Goal: Transaction & Acquisition: Purchase product/service

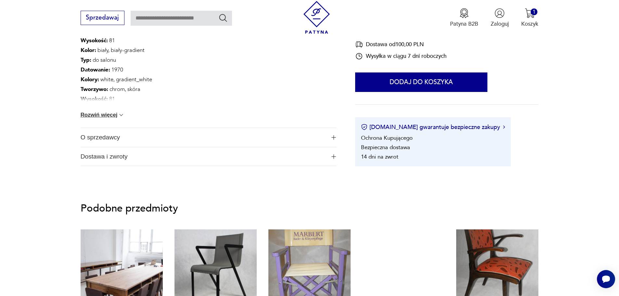
scroll to position [390, 0]
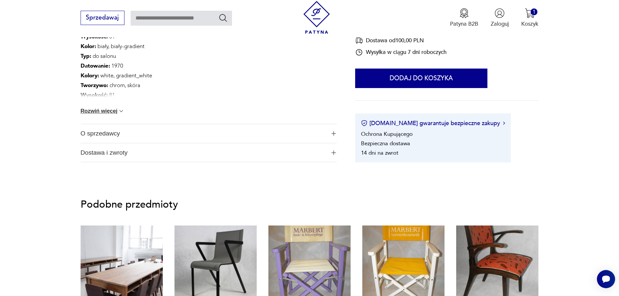
click at [94, 109] on button "Rozwiń więcej" at bounding box center [103, 111] width 44 height 6
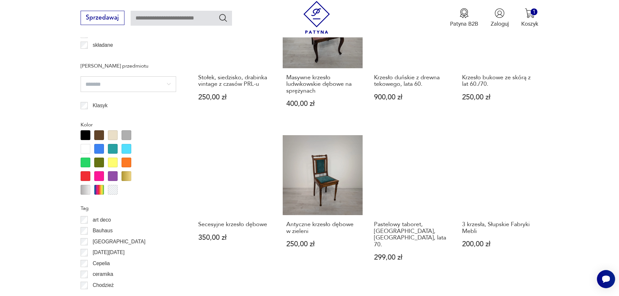
scroll to position [682, 0]
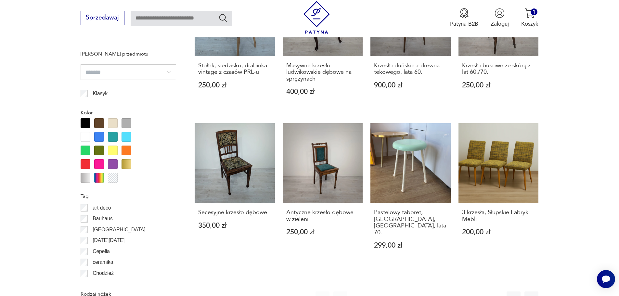
click at [376, 291] on button "2" at bounding box center [376, 298] width 14 height 14
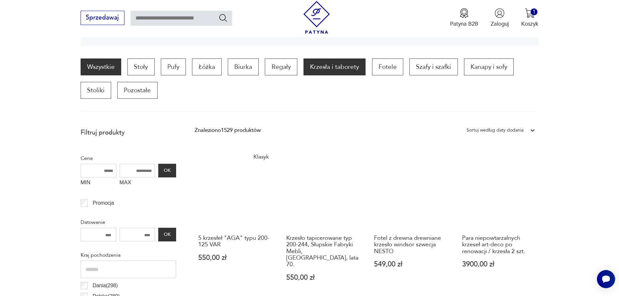
scroll to position [216, 0]
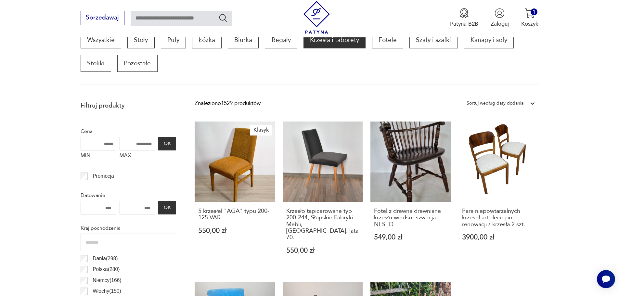
click at [126, 147] on input "MAX" at bounding box center [138, 144] width 36 height 14
type input "****"
click at [167, 143] on button "OK" at bounding box center [167, 144] width 18 height 14
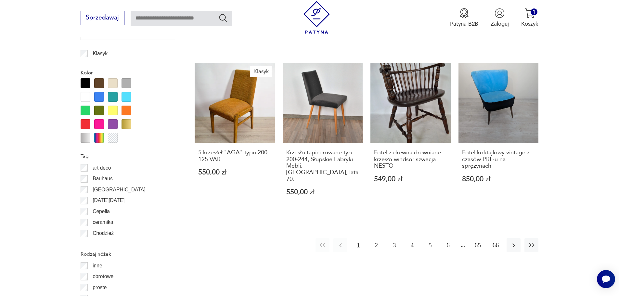
scroll to position [727, 0]
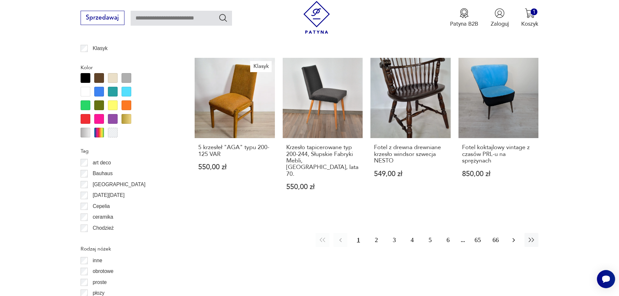
click at [514, 236] on icon "button" at bounding box center [514, 240] width 8 height 8
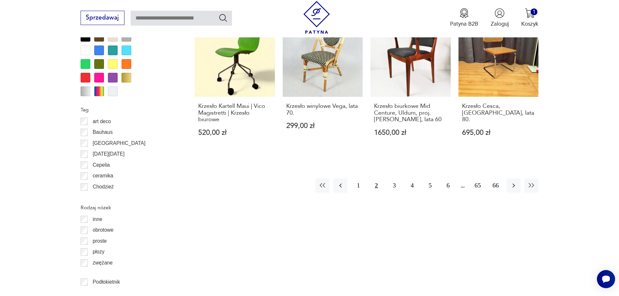
scroll to position [801, 0]
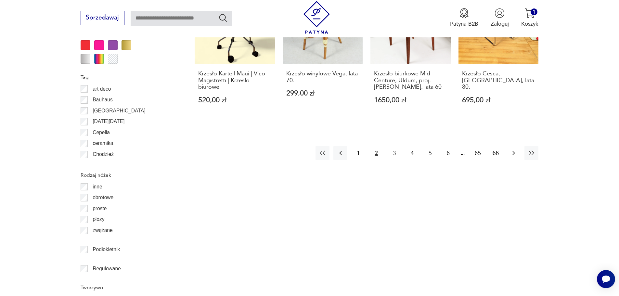
click at [515, 149] on icon "button" at bounding box center [514, 153] width 8 height 8
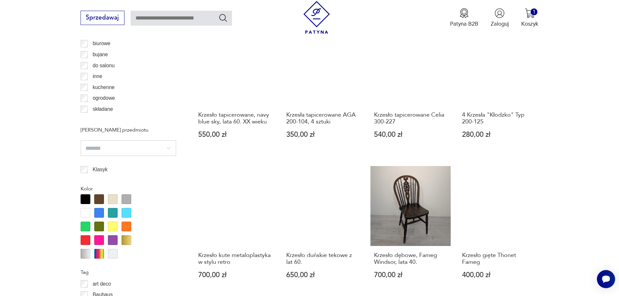
scroll to position [736, 0]
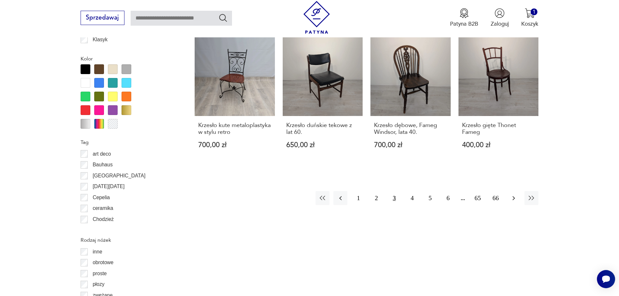
click at [510, 196] on icon "button" at bounding box center [514, 198] width 8 height 8
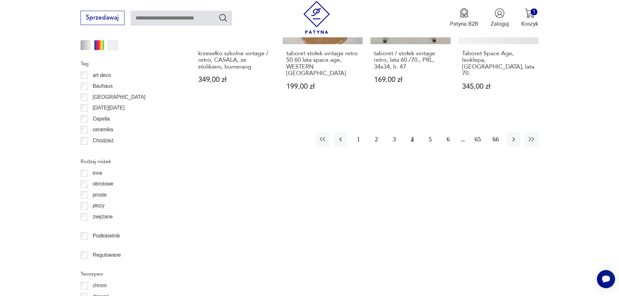
scroll to position [833, 0]
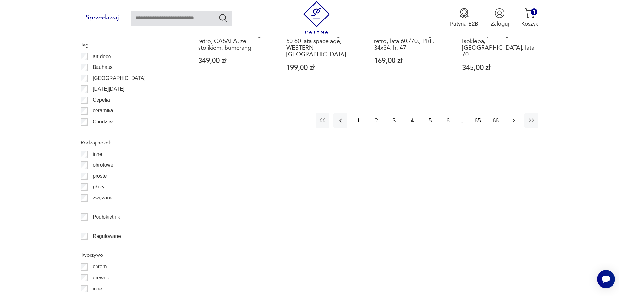
click at [516, 117] on icon "button" at bounding box center [514, 121] width 8 height 8
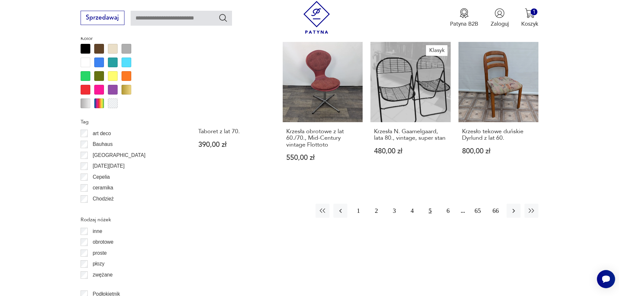
scroll to position [768, 0]
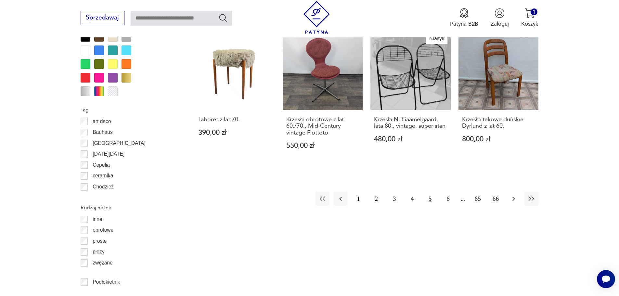
click at [514, 195] on icon "button" at bounding box center [514, 199] width 8 height 8
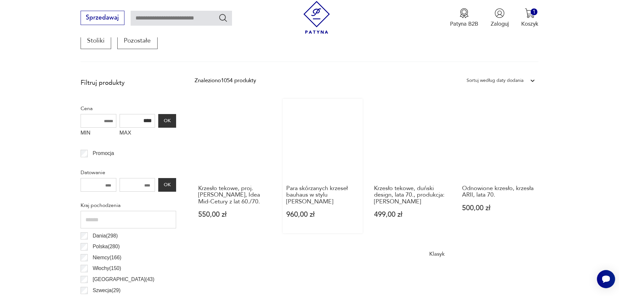
scroll to position [281, 0]
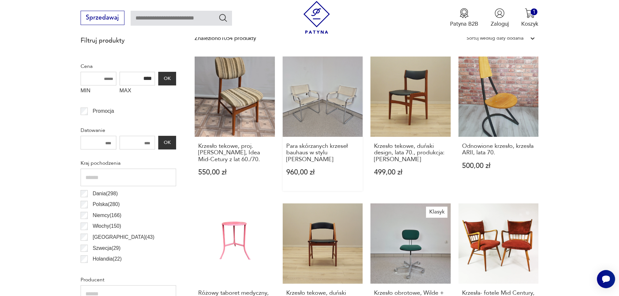
click at [330, 109] on link "Para skórzanych krzeseł bauhaus w stylu [PERSON_NAME] 960,00 zł" at bounding box center [323, 124] width 80 height 134
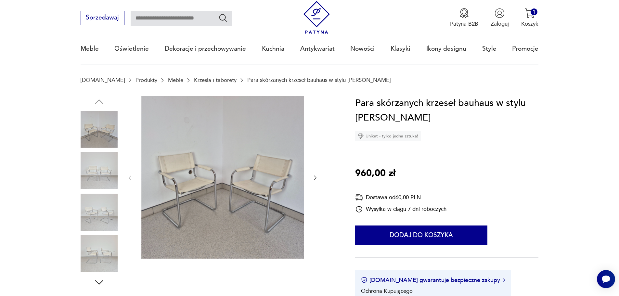
scroll to position [130, 0]
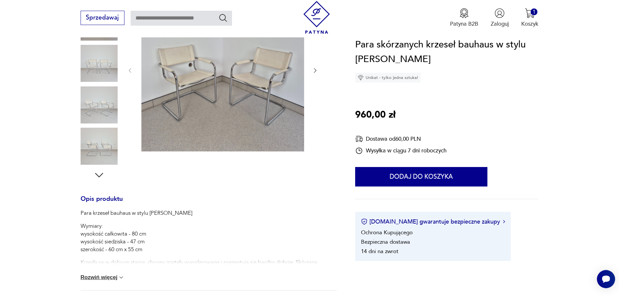
click at [91, 277] on button "Rozwiń więcej" at bounding box center [103, 277] width 44 height 6
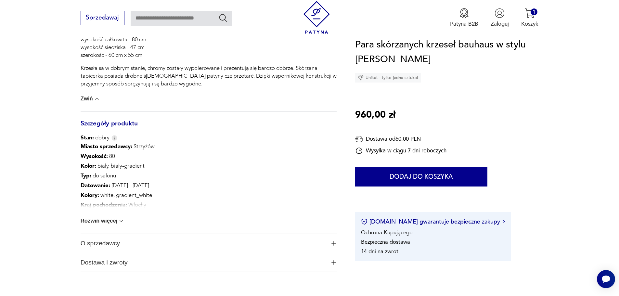
scroll to position [325, 0]
click at [106, 220] on button "Rozwiń więcej" at bounding box center [103, 220] width 44 height 6
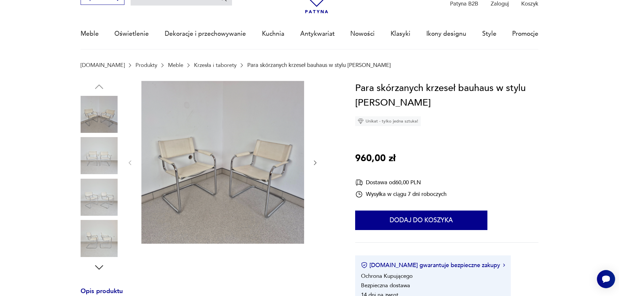
scroll to position [97, 0]
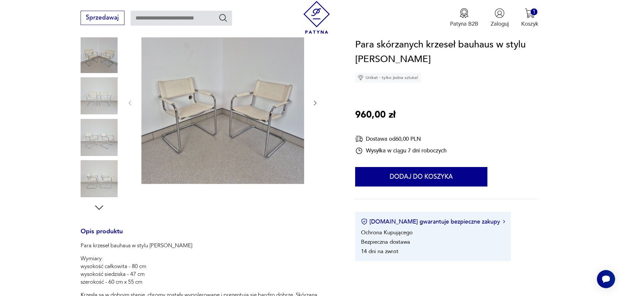
click at [222, 111] on img at bounding box center [222, 102] width 163 height 163
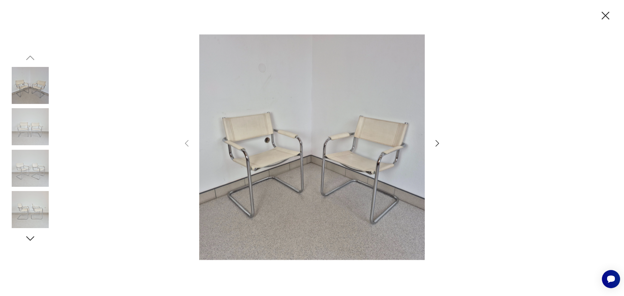
click at [364, 148] on img at bounding box center [311, 147] width 225 height 237
click at [437, 144] on icon "button" at bounding box center [436, 143] width 9 height 9
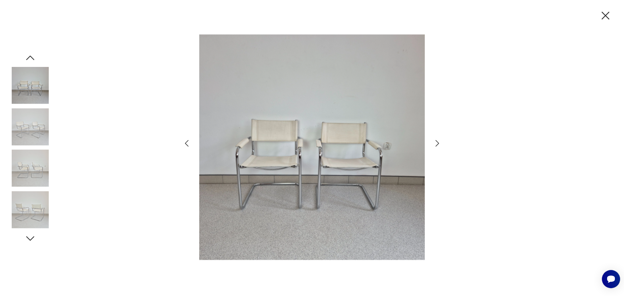
click at [437, 144] on icon "button" at bounding box center [436, 143] width 9 height 9
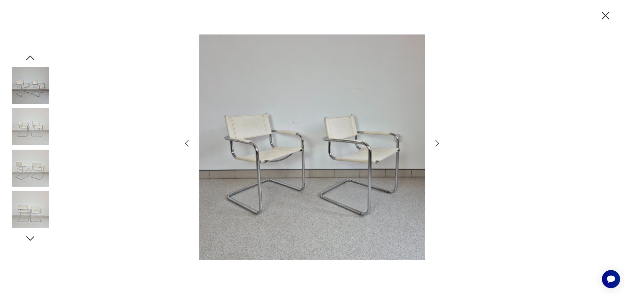
click at [437, 144] on icon "button" at bounding box center [436, 143] width 9 height 9
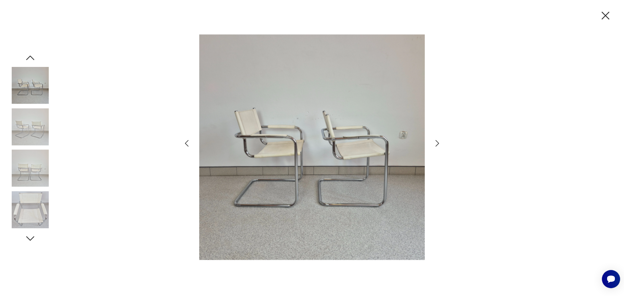
click at [437, 144] on icon "button" at bounding box center [436, 143] width 9 height 9
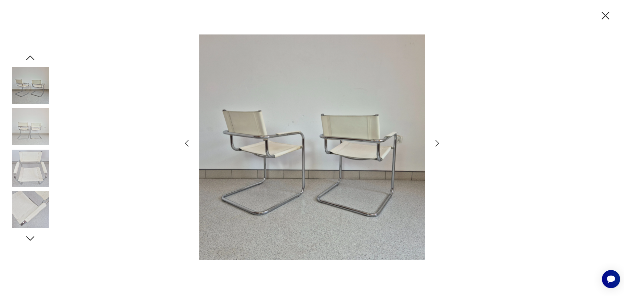
click at [437, 144] on icon "button" at bounding box center [436, 143] width 9 height 9
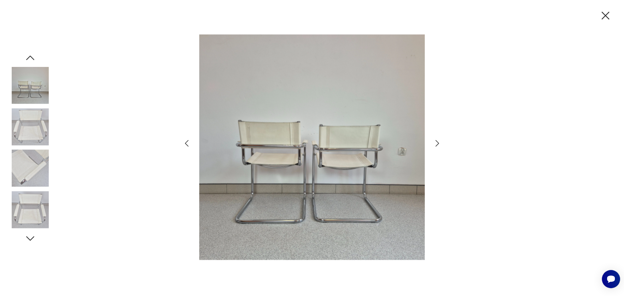
click at [437, 144] on icon "button" at bounding box center [436, 143] width 9 height 9
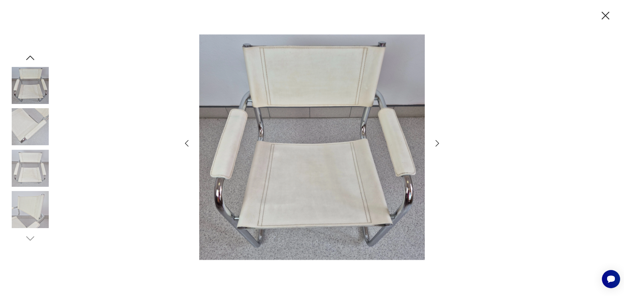
click at [437, 144] on icon "button" at bounding box center [436, 143] width 9 height 9
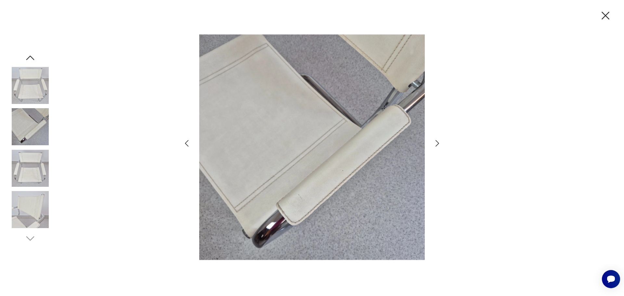
click at [437, 144] on icon "button" at bounding box center [436, 143] width 9 height 9
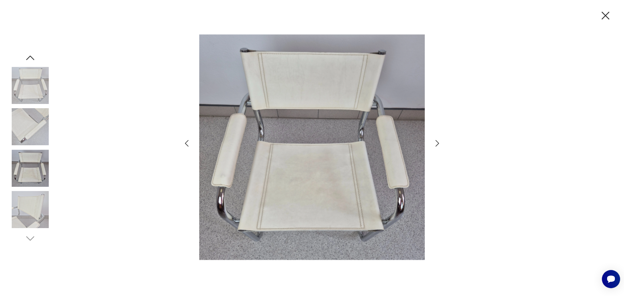
click at [437, 144] on icon "button" at bounding box center [436, 143] width 9 height 9
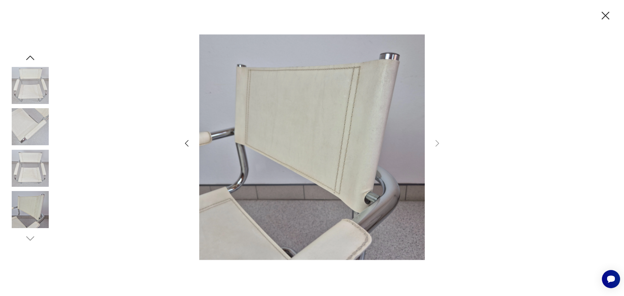
click at [611, 14] on icon "button" at bounding box center [605, 16] width 14 height 14
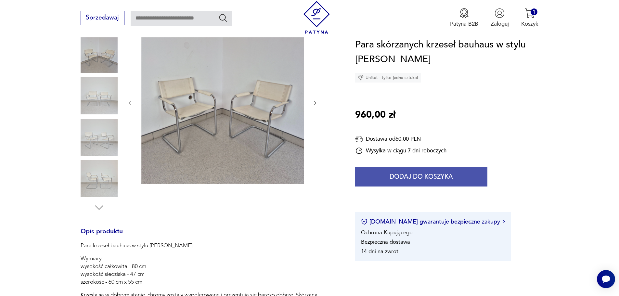
click at [418, 177] on button "Dodaj do koszyka" at bounding box center [421, 176] width 132 height 19
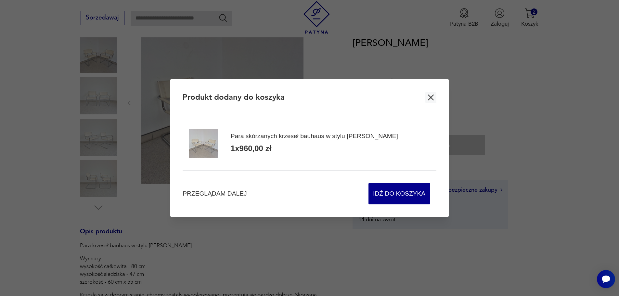
click at [430, 97] on icon "button" at bounding box center [431, 98] width 6 height 6
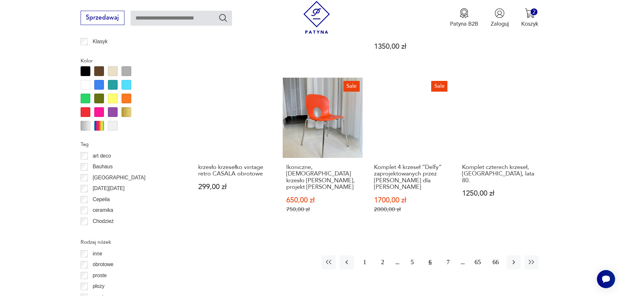
scroll to position [735, 0]
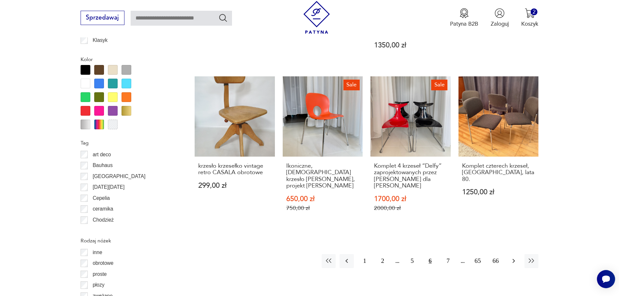
click at [516, 257] on icon "button" at bounding box center [514, 261] width 8 height 8
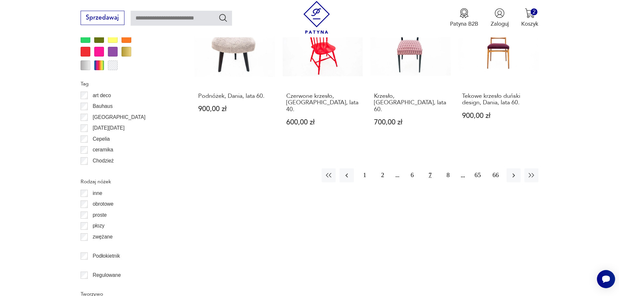
scroll to position [801, 0]
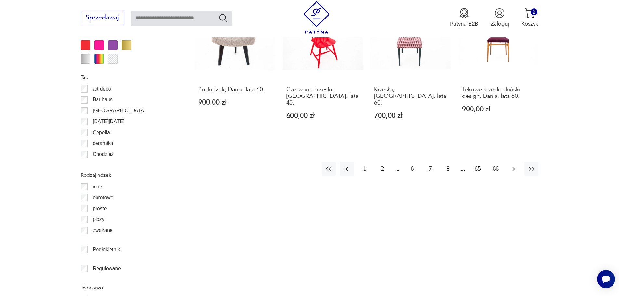
click at [515, 165] on icon "button" at bounding box center [514, 169] width 8 height 8
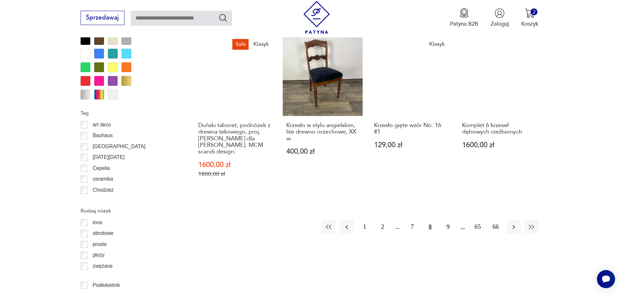
scroll to position [768, 0]
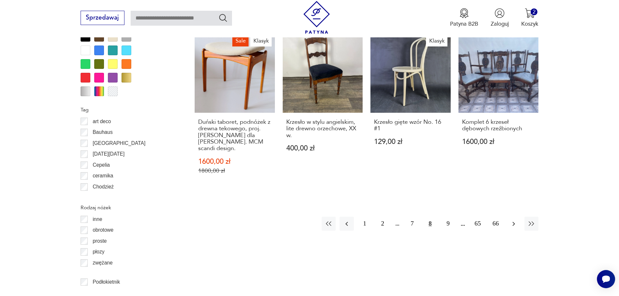
click at [512, 220] on icon "button" at bounding box center [514, 224] width 8 height 8
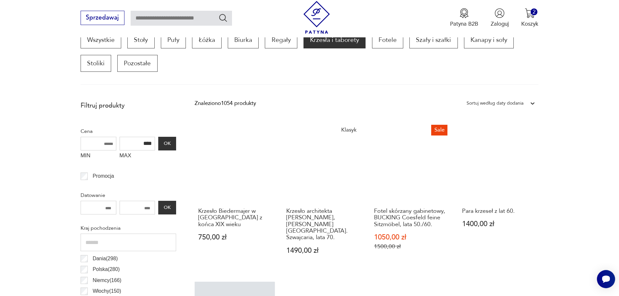
scroll to position [346, 0]
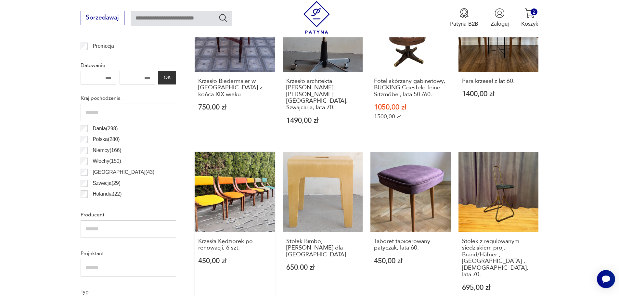
click at [245, 183] on link "Krzesła Kędziorek po renowacji, 6 szt. 450,00 zł" at bounding box center [235, 229] width 80 height 154
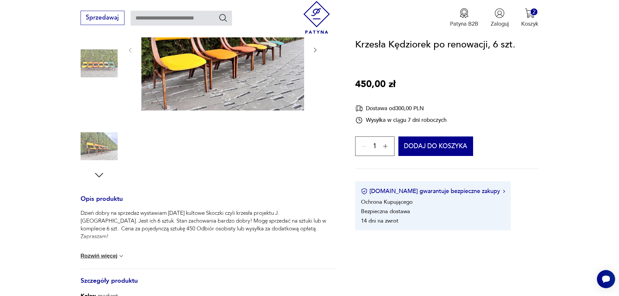
scroll to position [32, 0]
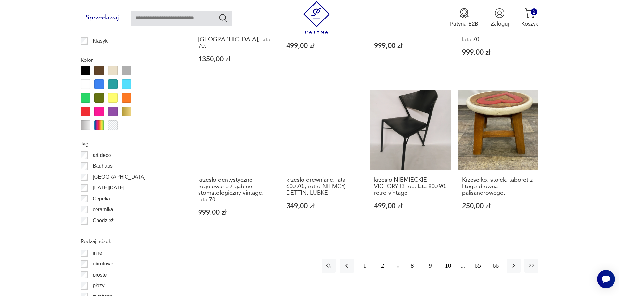
scroll to position [735, 0]
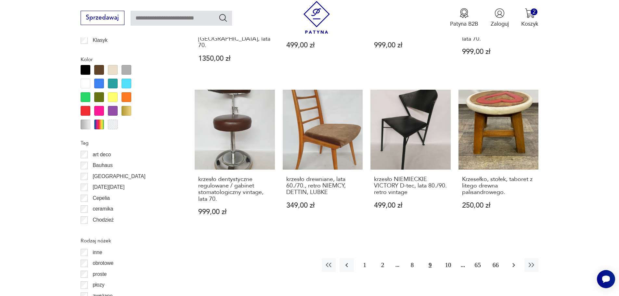
click at [514, 261] on icon "button" at bounding box center [514, 265] width 8 height 8
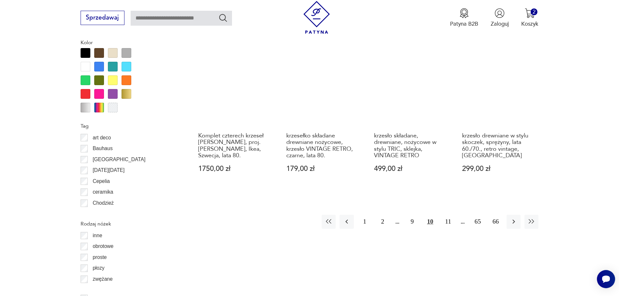
scroll to position [768, 0]
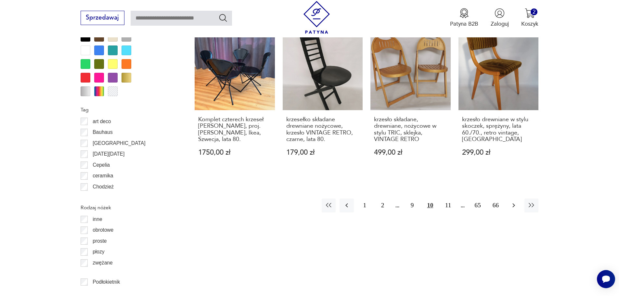
click at [513, 204] on icon "button" at bounding box center [514, 205] width 8 height 8
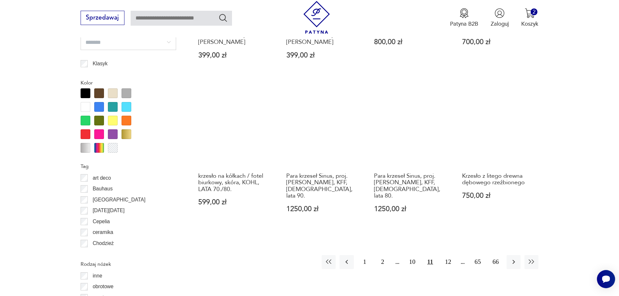
scroll to position [768, 0]
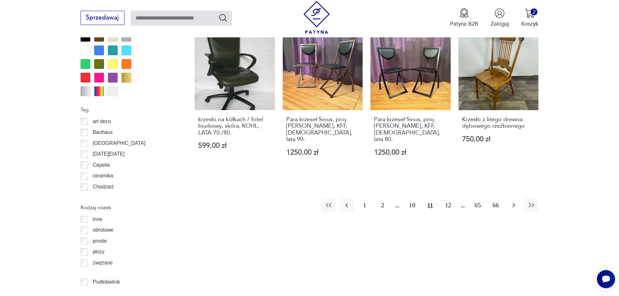
click at [515, 201] on icon "button" at bounding box center [514, 205] width 8 height 8
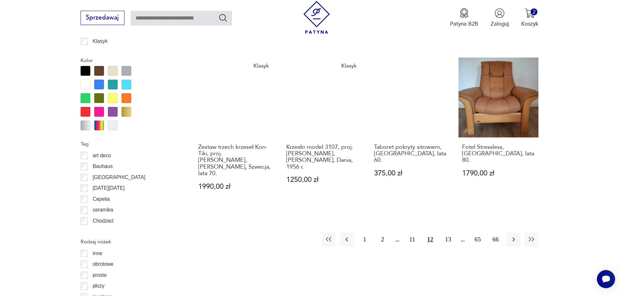
scroll to position [736, 0]
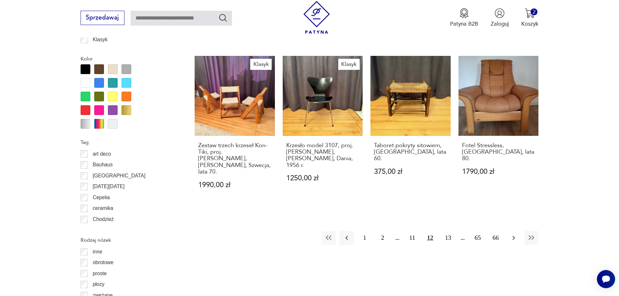
click at [513, 236] on icon "button" at bounding box center [513, 238] width 3 height 4
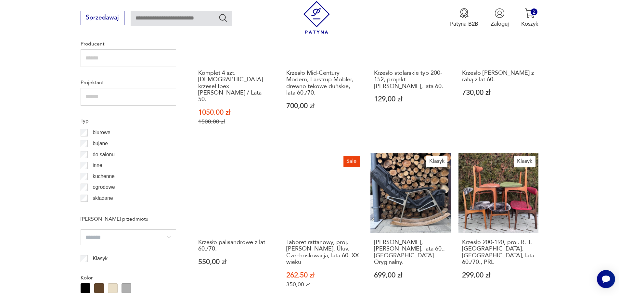
scroll to position [574, 0]
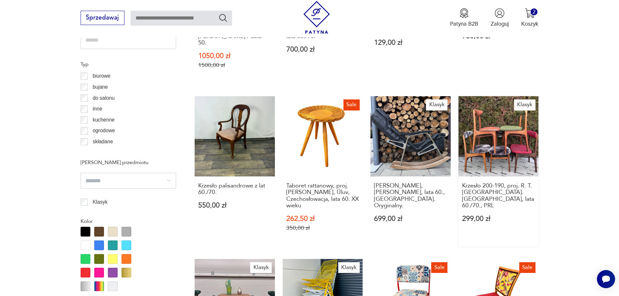
click at [494, 103] on link "Klasyk Krzesło 200-190, proj. R. T. [GEOGRAPHIC_DATA]. [GEOGRAPHIC_DATA], lata …" at bounding box center [498, 171] width 80 height 150
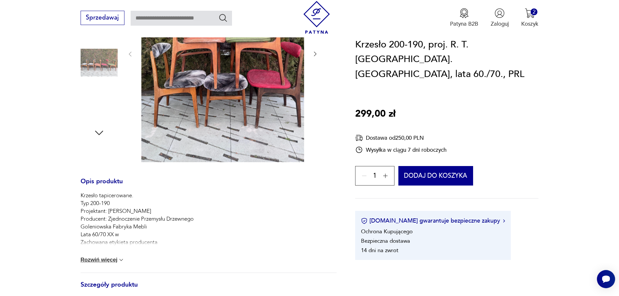
scroll to position [195, 0]
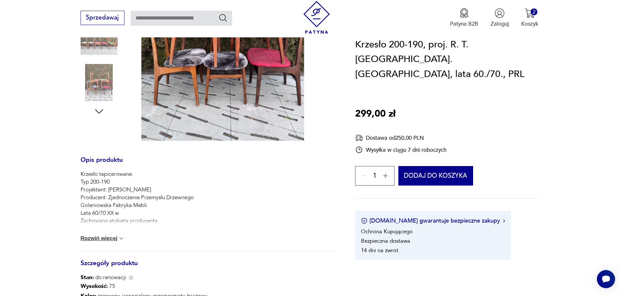
click at [93, 237] on button "Rozwiń więcej" at bounding box center [103, 238] width 44 height 6
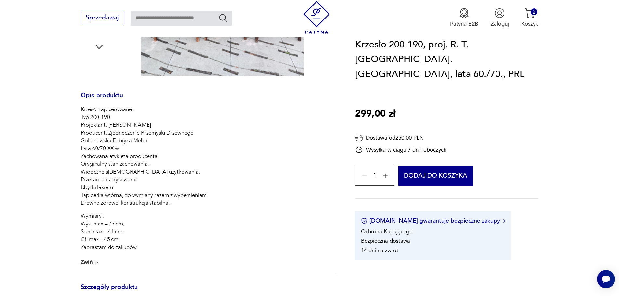
scroll to position [292, 0]
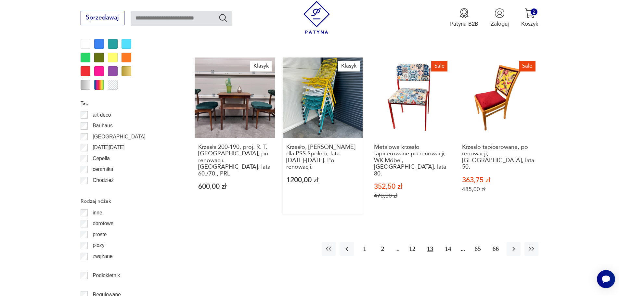
scroll to position [775, 0]
click at [514, 245] on icon "button" at bounding box center [514, 249] width 8 height 8
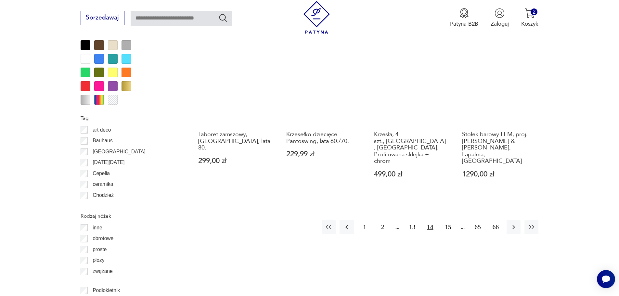
scroll to position [768, 0]
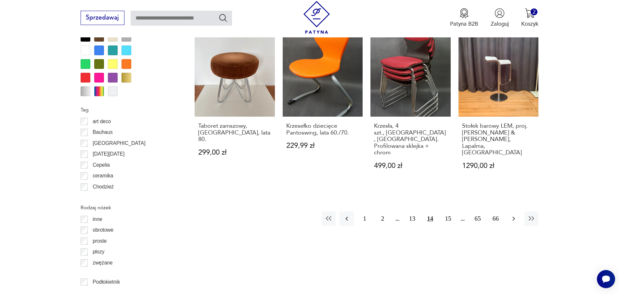
click at [512, 215] on icon "button" at bounding box center [514, 219] width 8 height 8
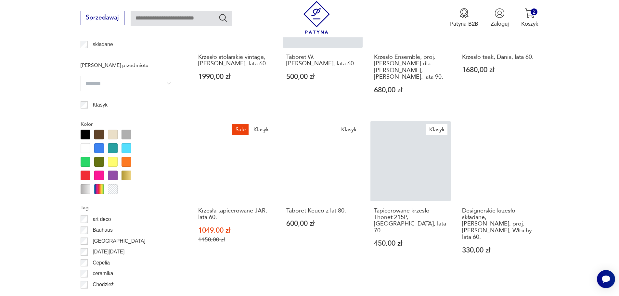
scroll to position [671, 0]
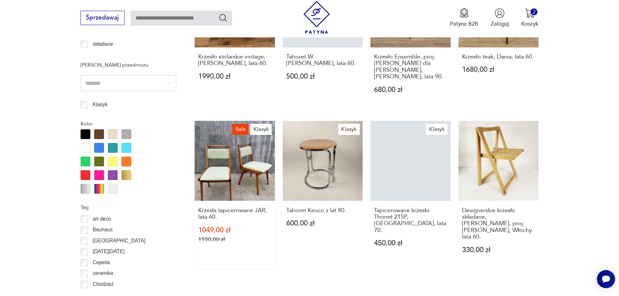
click at [251, 130] on link "Sale Klasyk Krzesła tapicerowane JAR, lata 60. 1049,00 zł 1150,00 zł" at bounding box center [235, 195] width 80 height 148
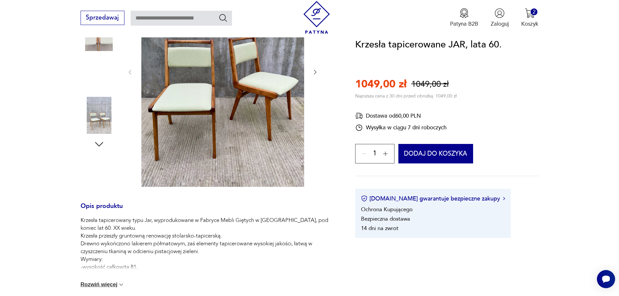
scroll to position [227, 0]
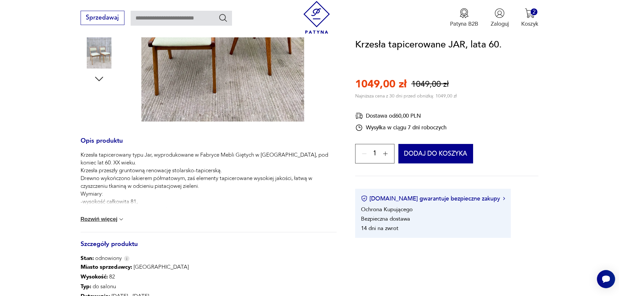
click at [111, 219] on button "Rozwiń więcej" at bounding box center [103, 219] width 44 height 6
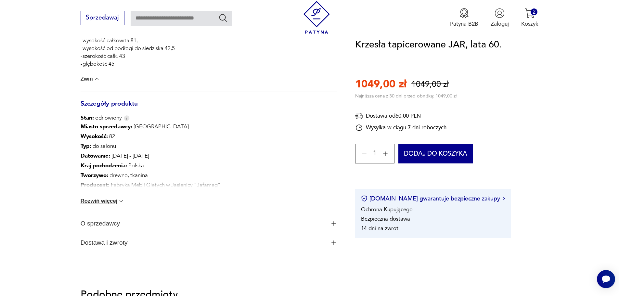
scroll to position [390, 0]
click at [112, 199] on button "Rozwiń więcej" at bounding box center [103, 199] width 44 height 6
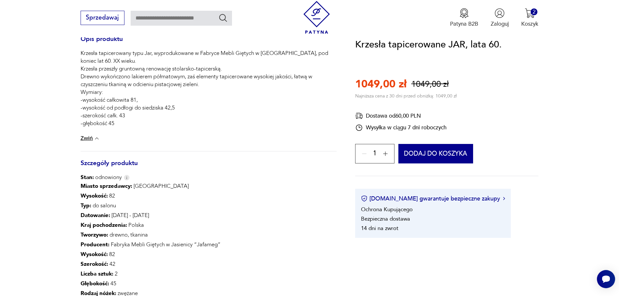
scroll to position [325, 0]
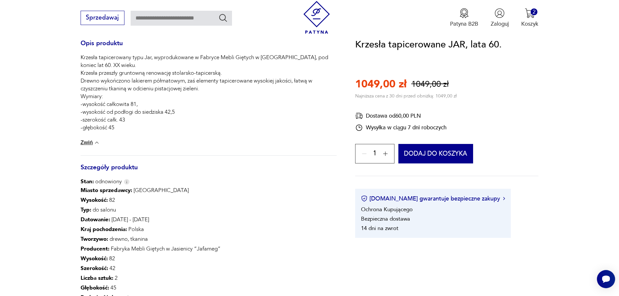
click at [385, 153] on icon "button" at bounding box center [385, 153] width 6 height 6
click at [427, 152] on button "Dodaj do koszyka" at bounding box center [435, 153] width 75 height 19
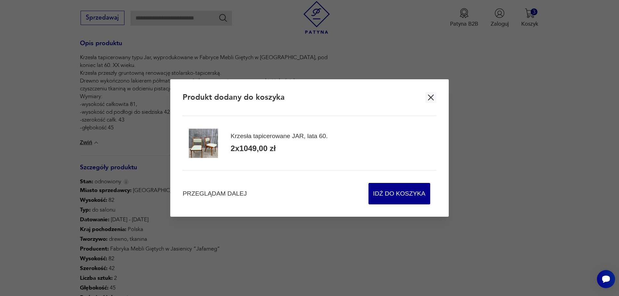
click at [432, 99] on icon "button" at bounding box center [431, 98] width 6 height 6
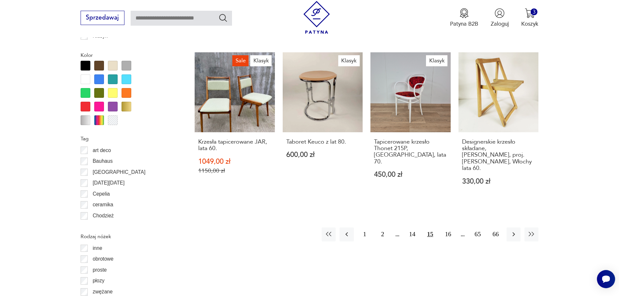
scroll to position [743, 0]
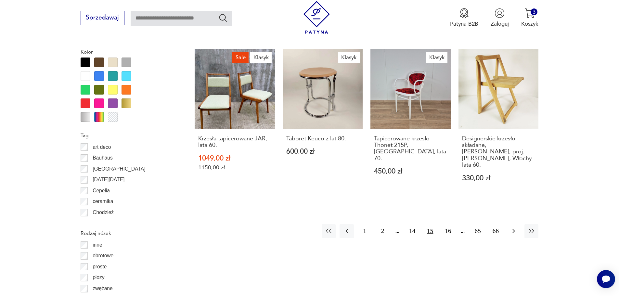
click at [513, 229] on icon "button" at bounding box center [513, 231] width 3 height 4
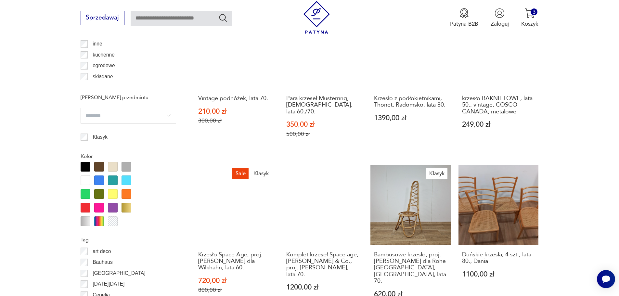
scroll to position [801, 0]
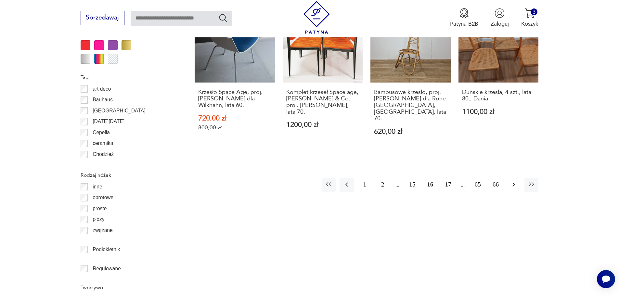
click at [513, 183] on icon "button" at bounding box center [513, 185] width 3 height 4
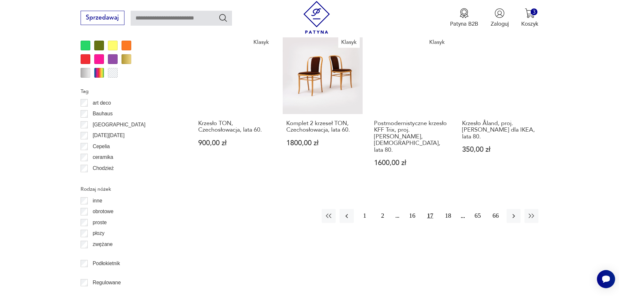
scroll to position [801, 0]
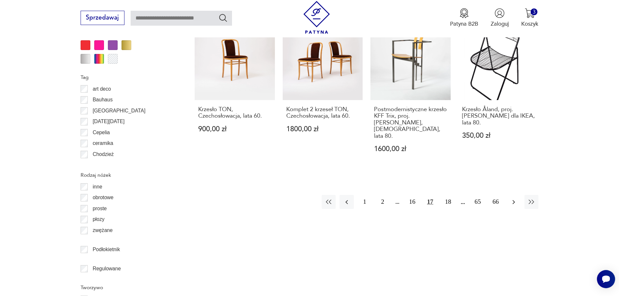
click at [513, 198] on icon "button" at bounding box center [514, 202] width 8 height 8
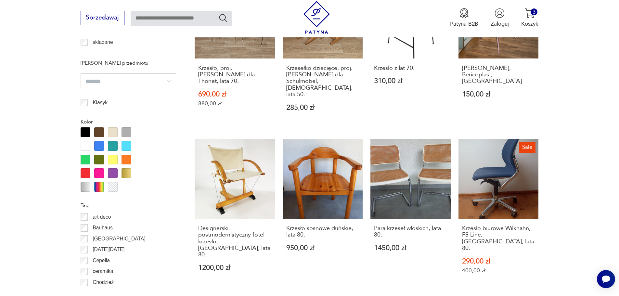
scroll to position [736, 0]
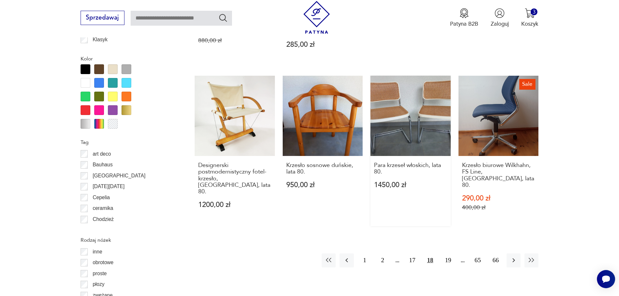
click at [412, 98] on link "Para krzeseł włoskich, lata 80. 1450,00 zł" at bounding box center [410, 151] width 80 height 150
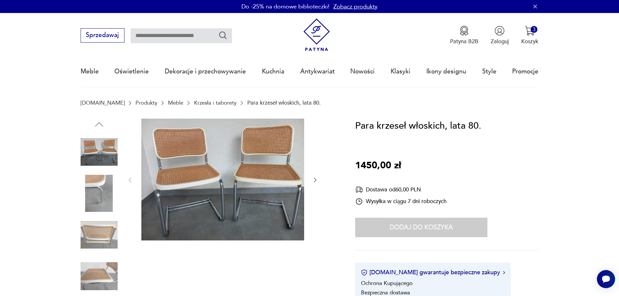
click at [314, 181] on icon "button" at bounding box center [315, 180] width 6 height 6
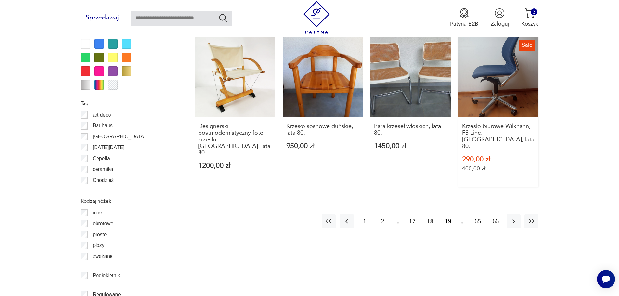
scroll to position [776, 0]
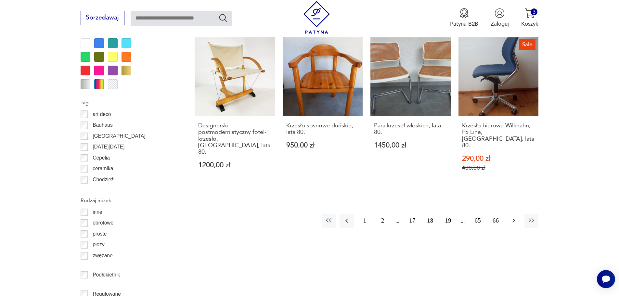
click at [513, 217] on icon "button" at bounding box center [514, 221] width 8 height 8
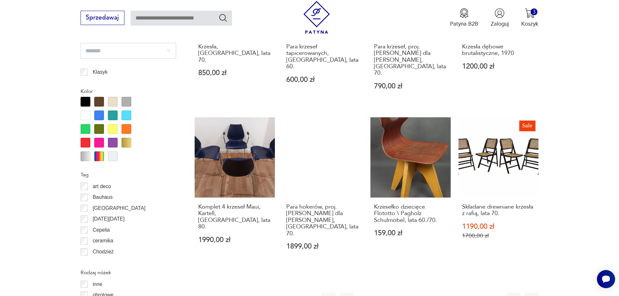
scroll to position [768, 0]
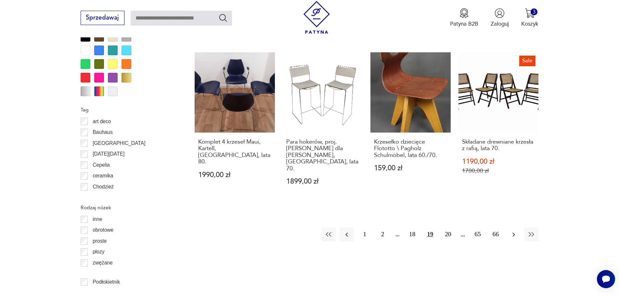
click at [516, 231] on icon "button" at bounding box center [514, 235] width 8 height 8
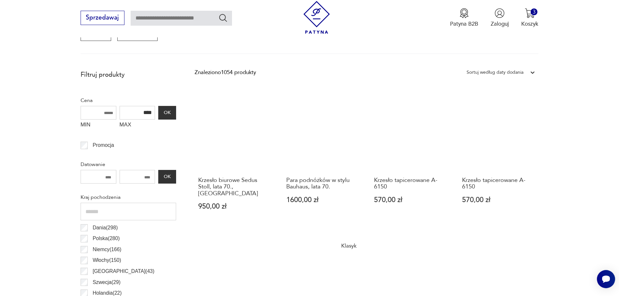
scroll to position [281, 0]
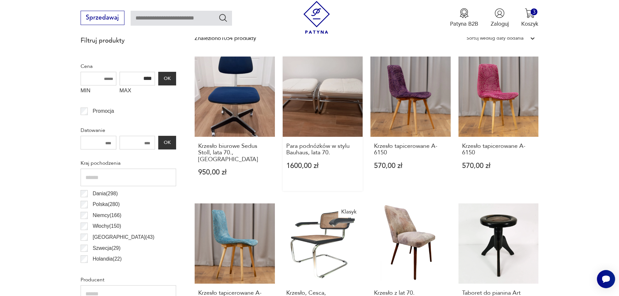
click at [327, 102] on link "Para podnóżków w stylu Bauhaus, lata 70. 1600,00 zł" at bounding box center [323, 124] width 80 height 134
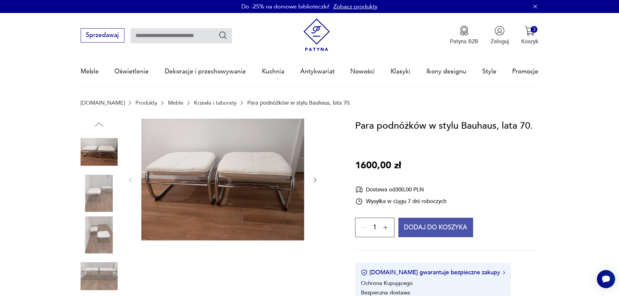
click at [432, 226] on button "Dodaj do koszyka" at bounding box center [435, 227] width 75 height 19
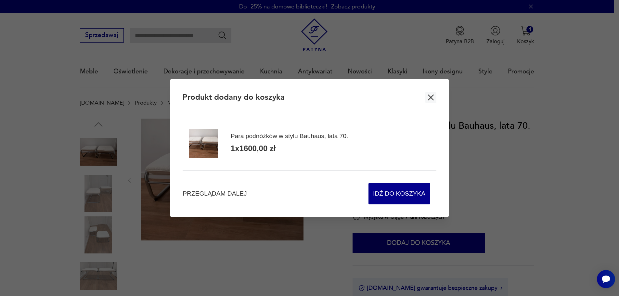
click at [432, 100] on icon "button" at bounding box center [431, 98] width 6 height 6
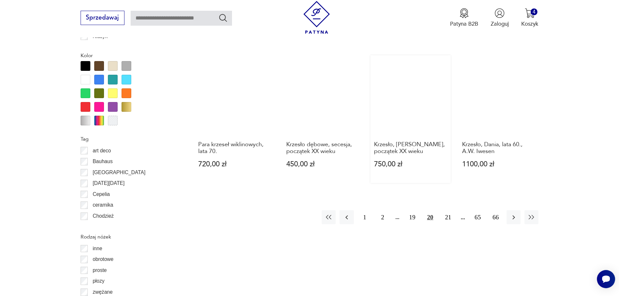
scroll to position [801, 0]
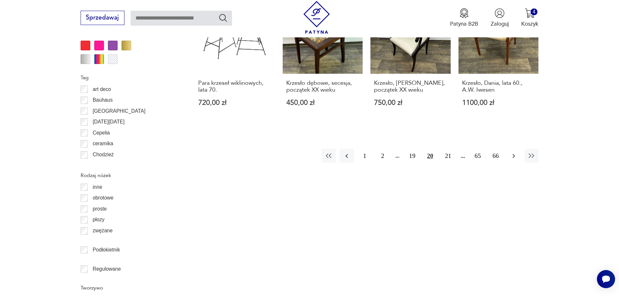
click at [515, 152] on icon "button" at bounding box center [514, 156] width 8 height 8
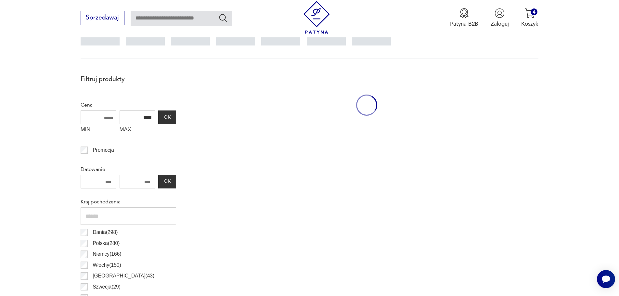
scroll to position [216, 0]
